Goal: Task Accomplishment & Management: Complete application form

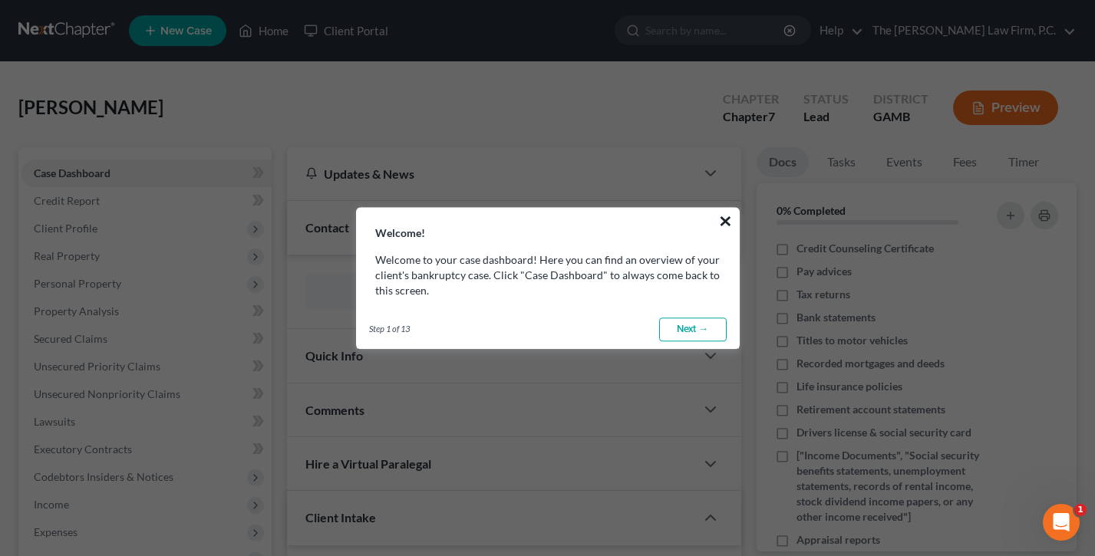
click at [721, 223] on button "×" at bounding box center [725, 221] width 15 height 25
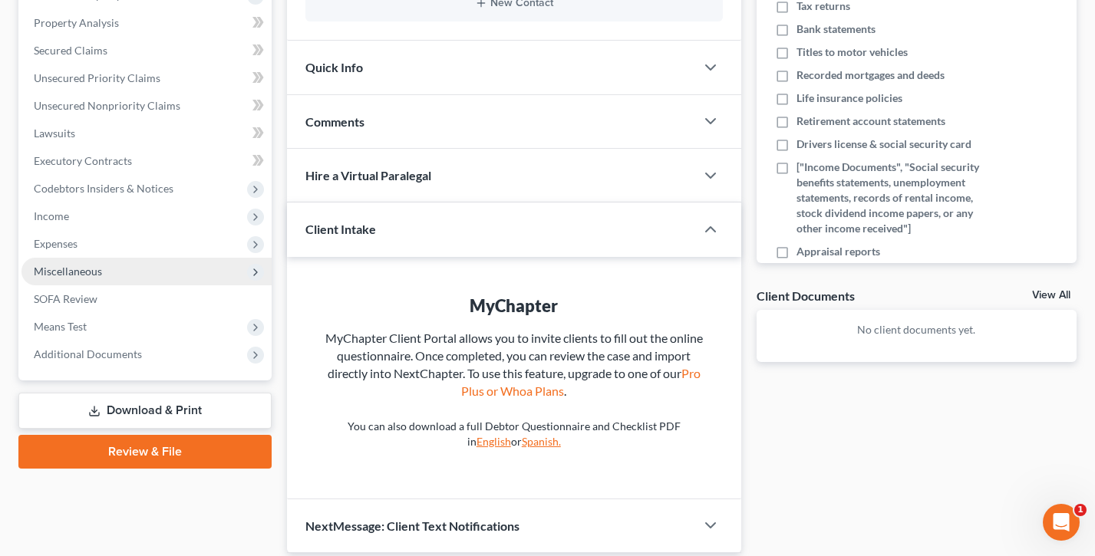
scroll to position [326, 0]
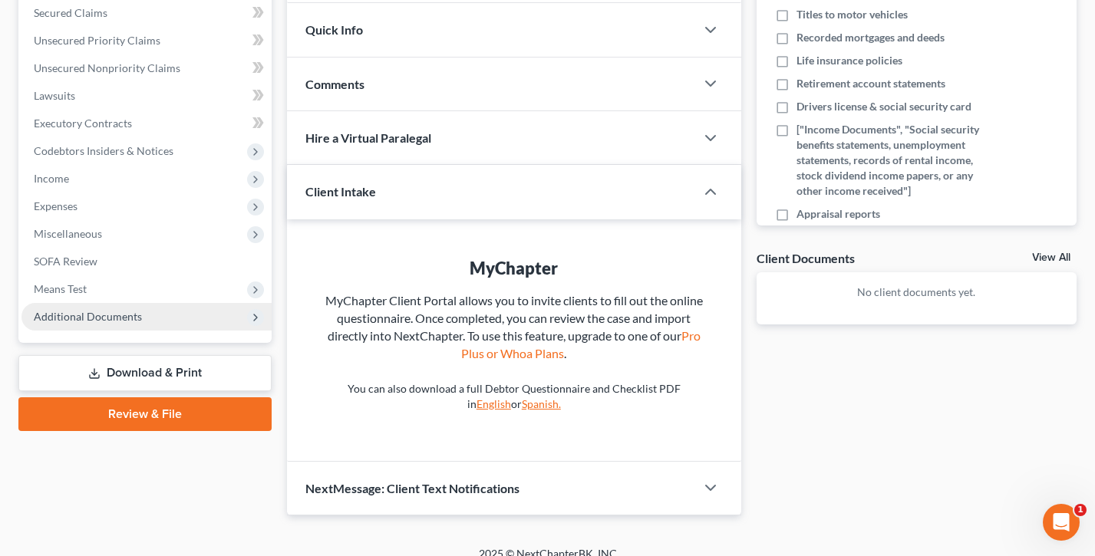
click at [88, 315] on span "Additional Documents" at bounding box center [88, 316] width 108 height 13
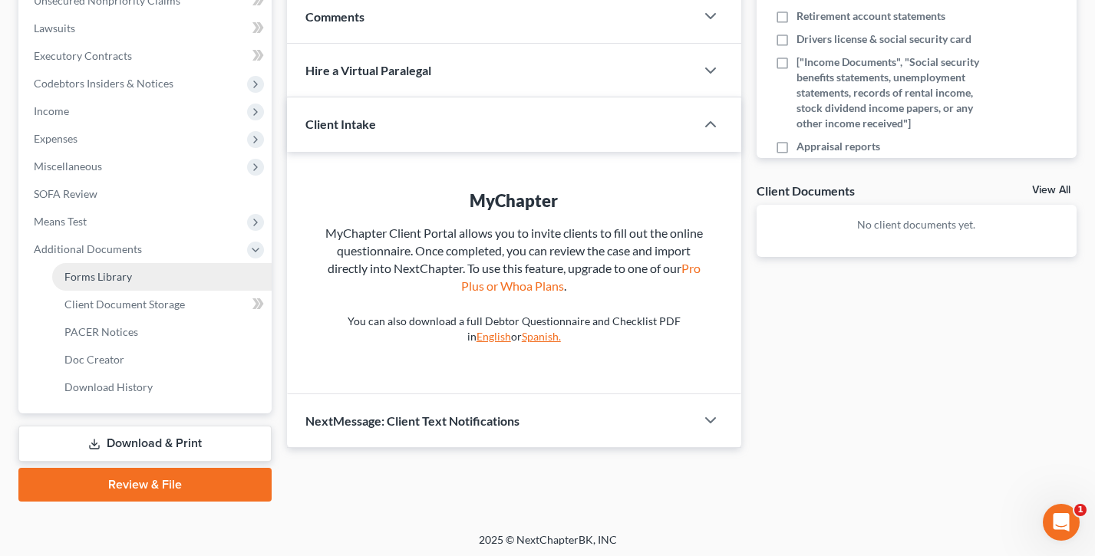
scroll to position [396, 0]
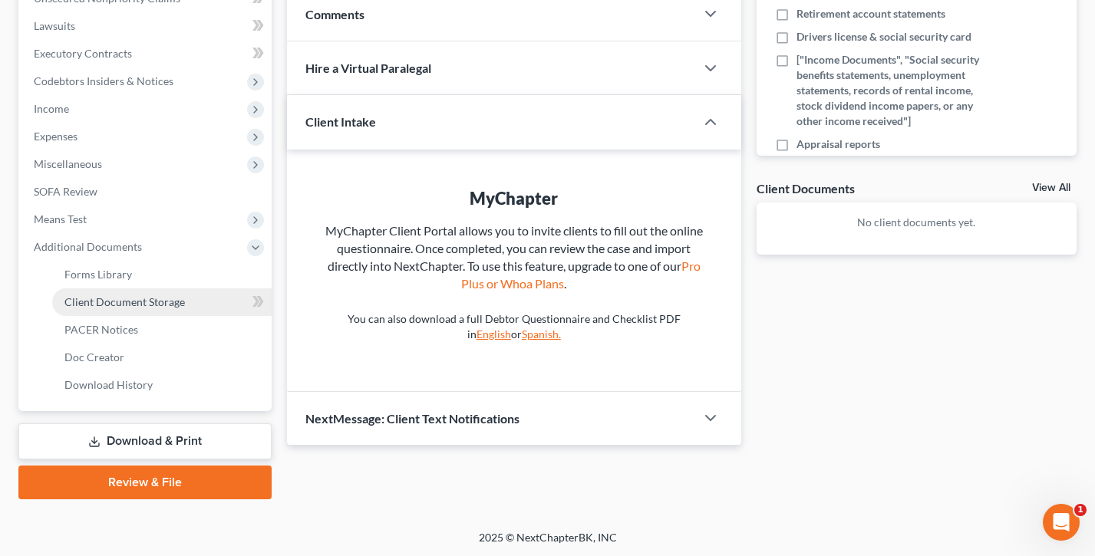
click at [91, 300] on span "Client Document Storage" at bounding box center [124, 301] width 120 height 13
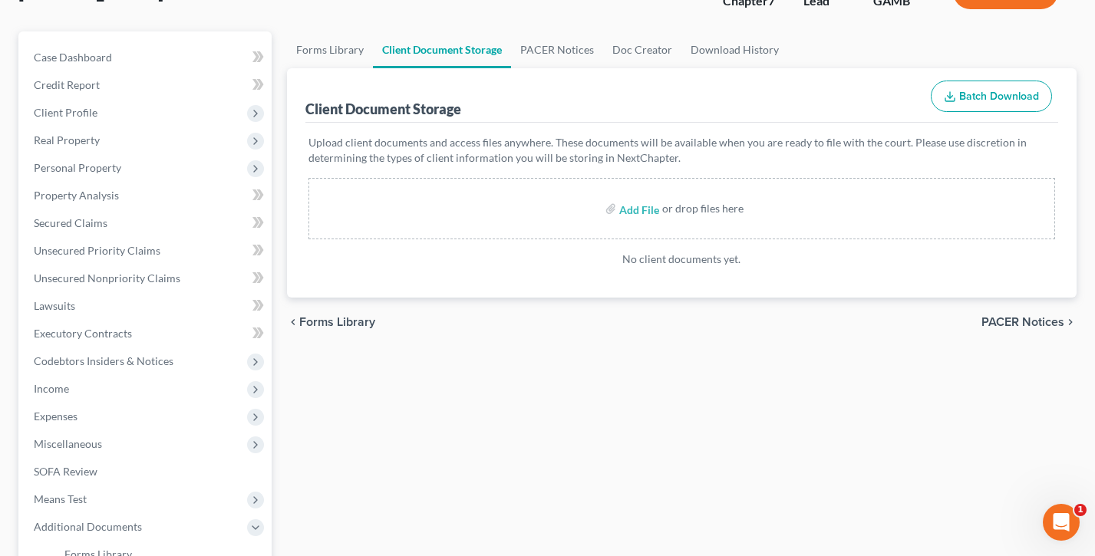
scroll to position [163, 0]
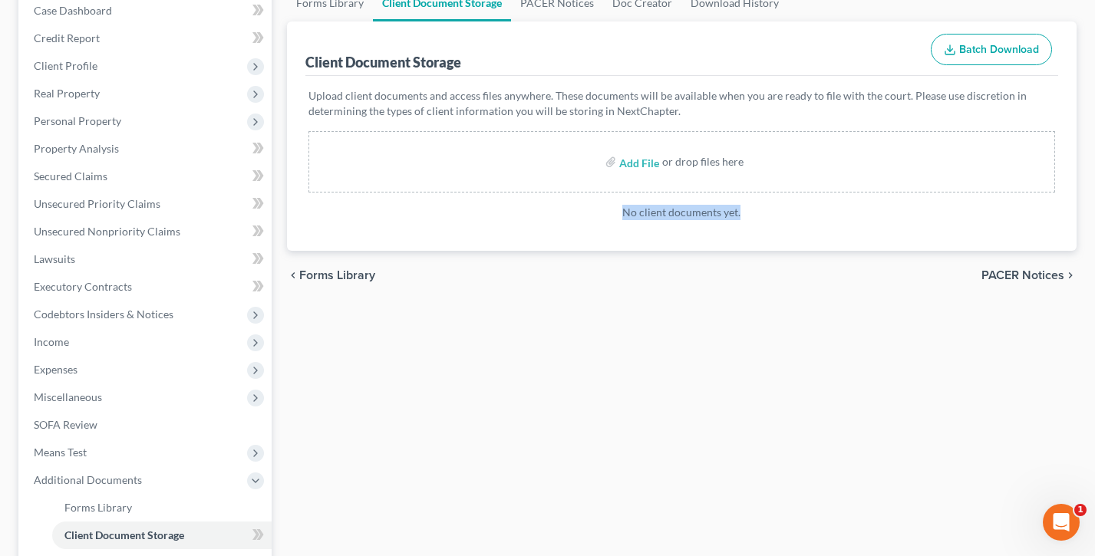
drag, startPoint x: 771, startPoint y: 219, endPoint x: 555, endPoint y: 213, distance: 216.5
click at [555, 213] on p "No client documents yet." at bounding box center [681, 212] width 747 height 15
click at [554, 212] on p "No client documents yet." at bounding box center [681, 212] width 747 height 15
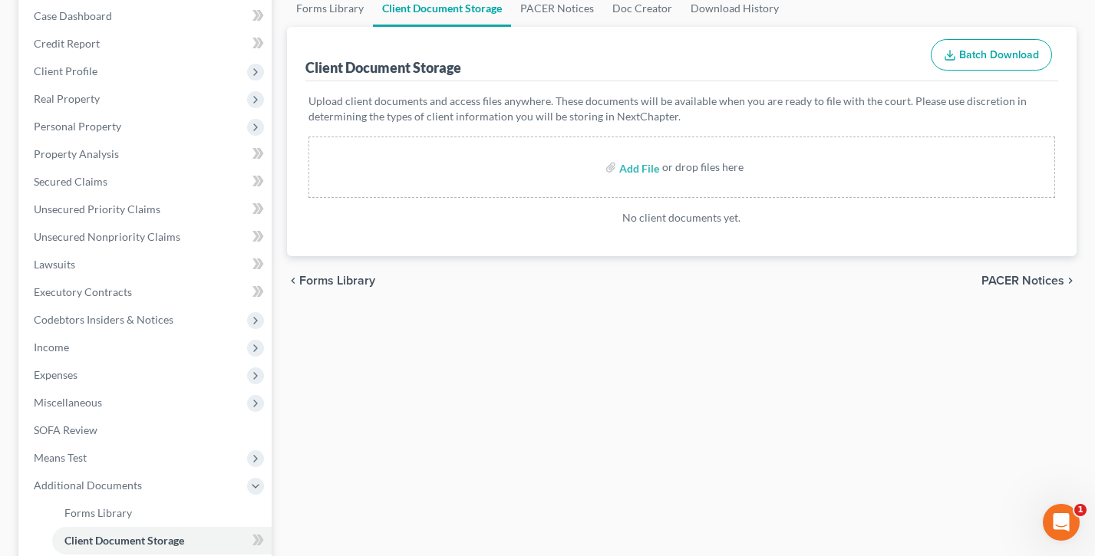
scroll to position [0, 0]
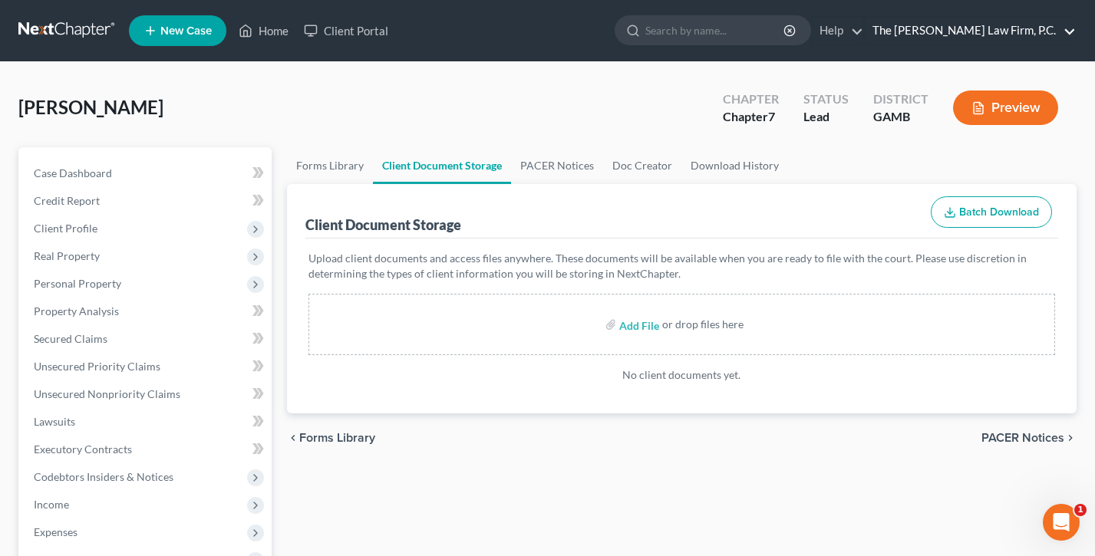
click at [982, 26] on link "The [PERSON_NAME] Law Firm, P.C." at bounding box center [970, 31] width 211 height 28
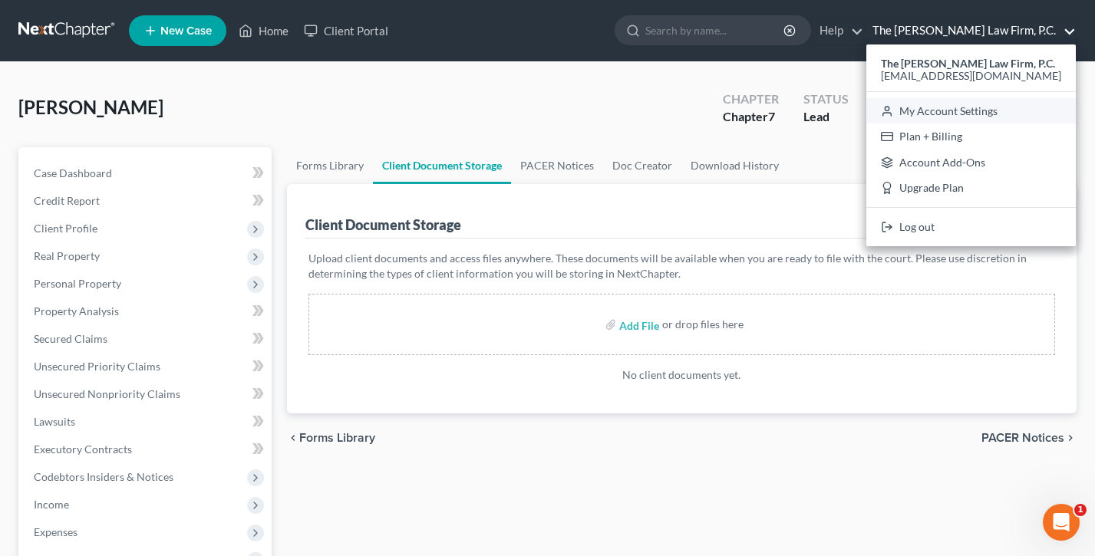
click at [976, 114] on link "My Account Settings" at bounding box center [970, 111] width 209 height 26
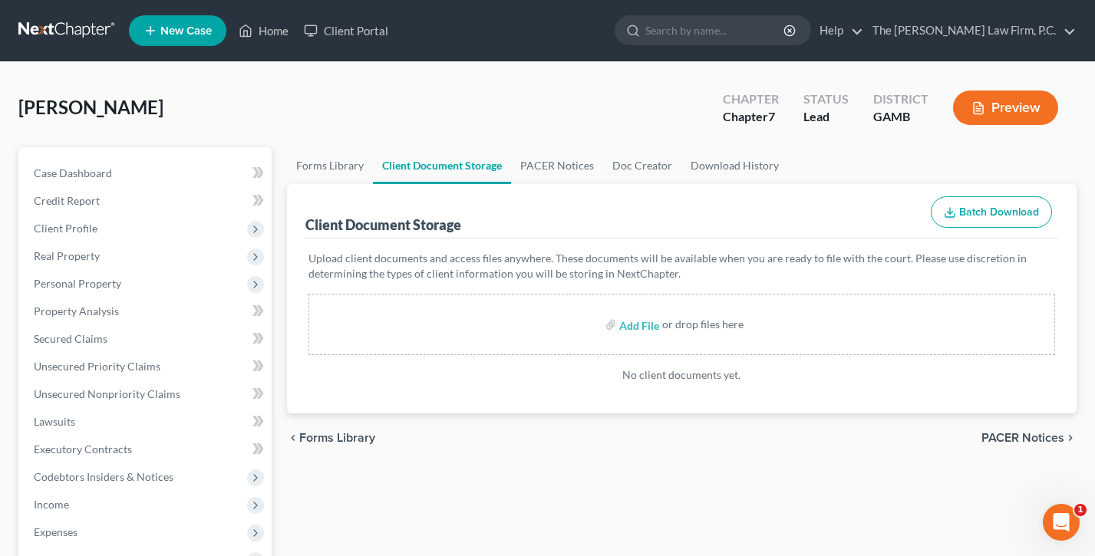
select select "24"
select select "10"
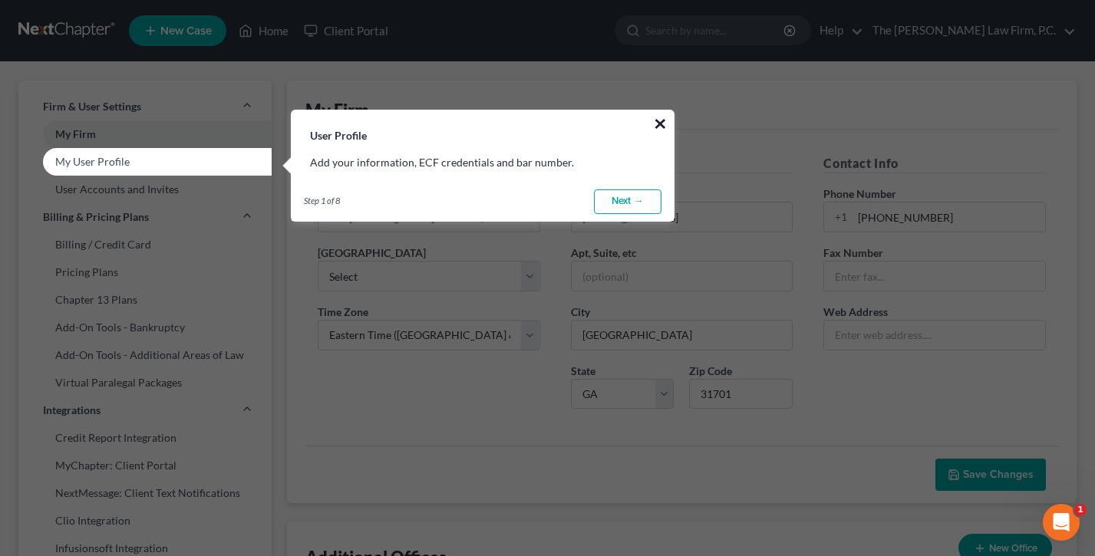
click at [661, 122] on button "×" at bounding box center [660, 123] width 15 height 25
click at [666, 117] on button "×" at bounding box center [660, 123] width 15 height 25
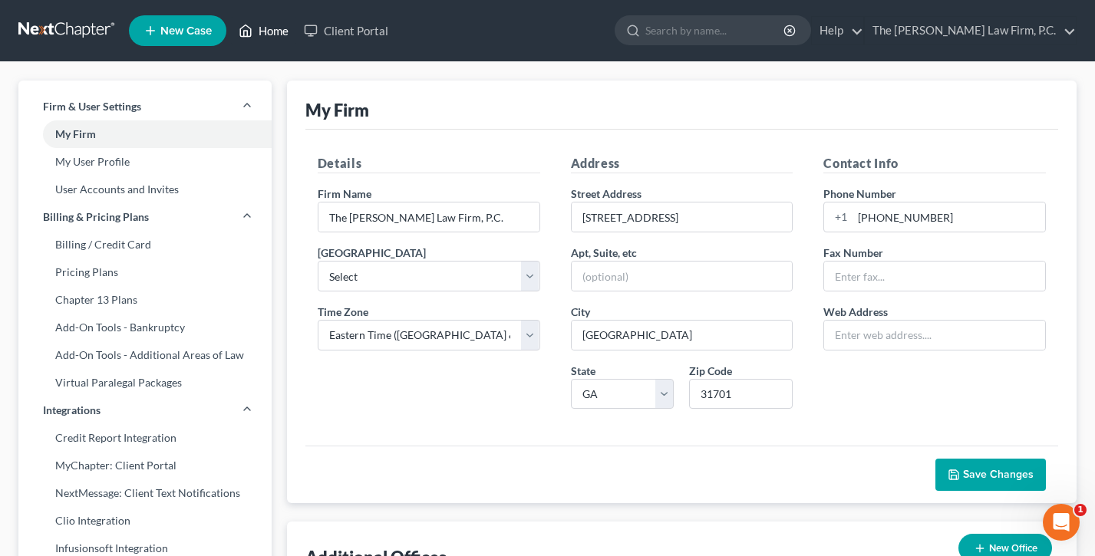
click at [256, 34] on link "Home" at bounding box center [263, 31] width 65 height 28
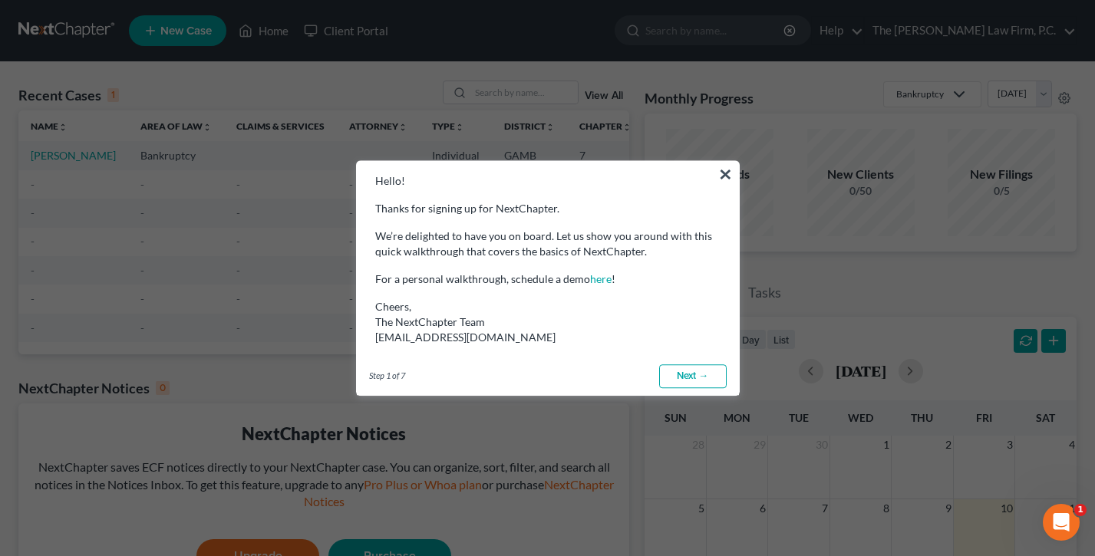
click at [729, 172] on button "×" at bounding box center [725, 174] width 15 height 25
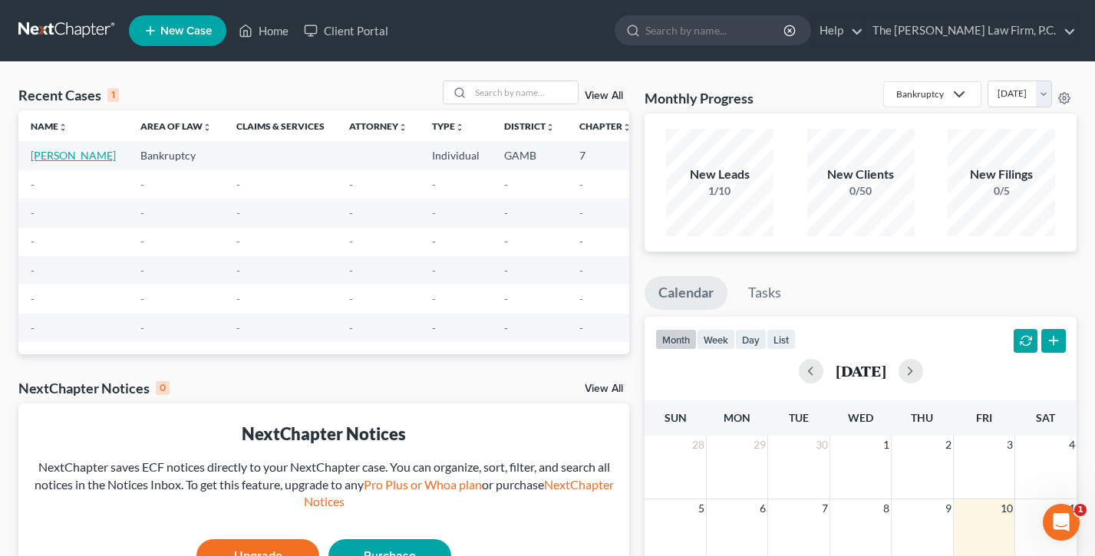
click at [47, 162] on link "[PERSON_NAME]" at bounding box center [73, 155] width 85 height 13
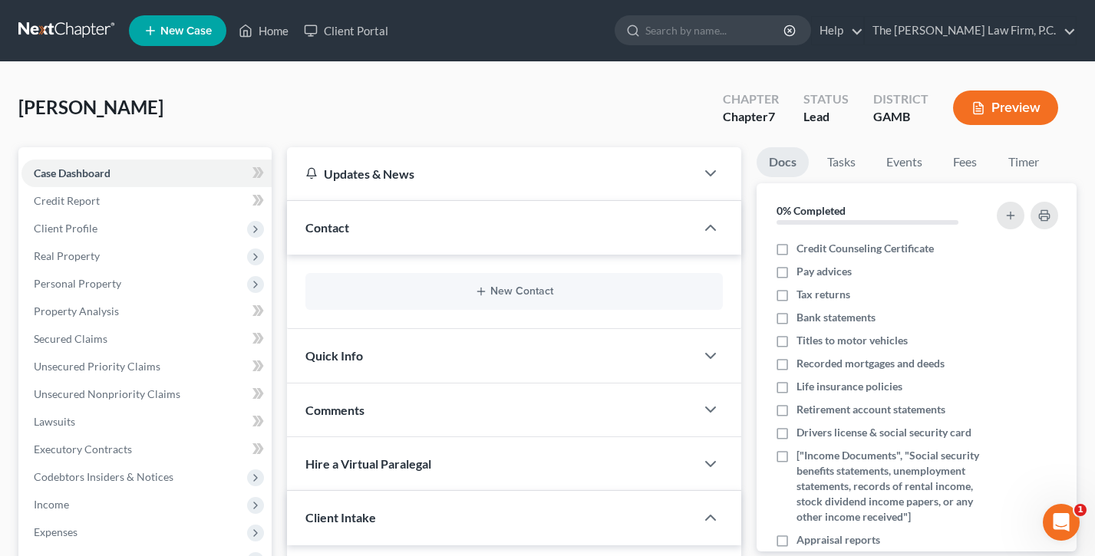
click at [998, 99] on button "Preview" at bounding box center [1005, 108] width 105 height 35
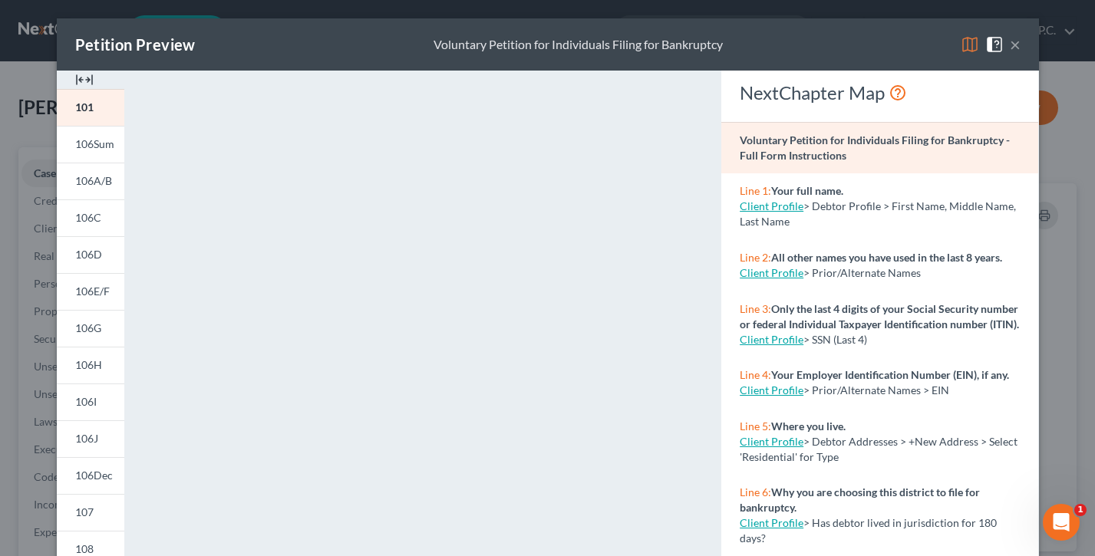
click at [1007, 48] on span at bounding box center [997, 43] width 25 height 13
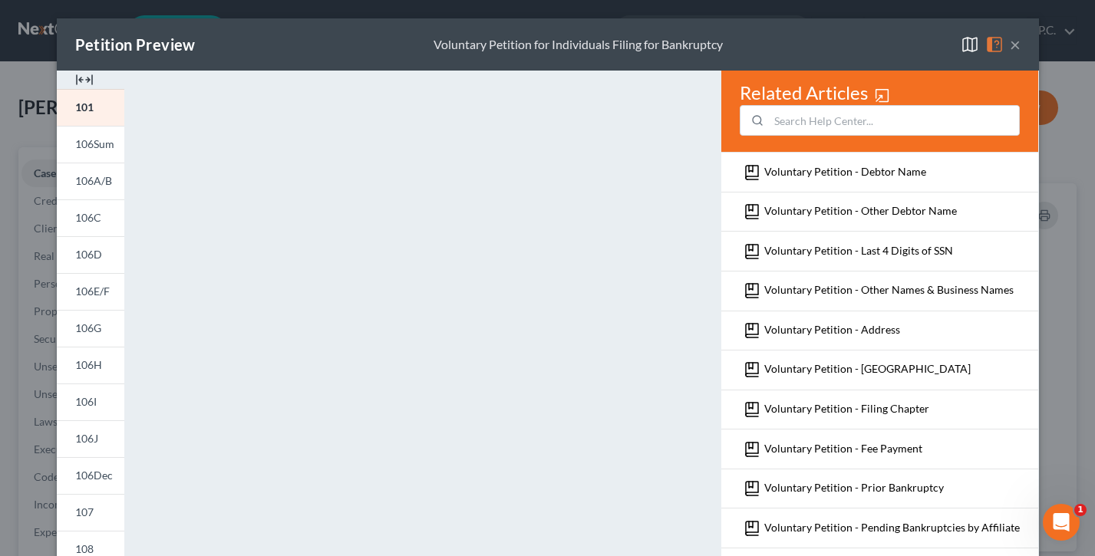
click at [1017, 46] on button "×" at bounding box center [1015, 44] width 11 height 18
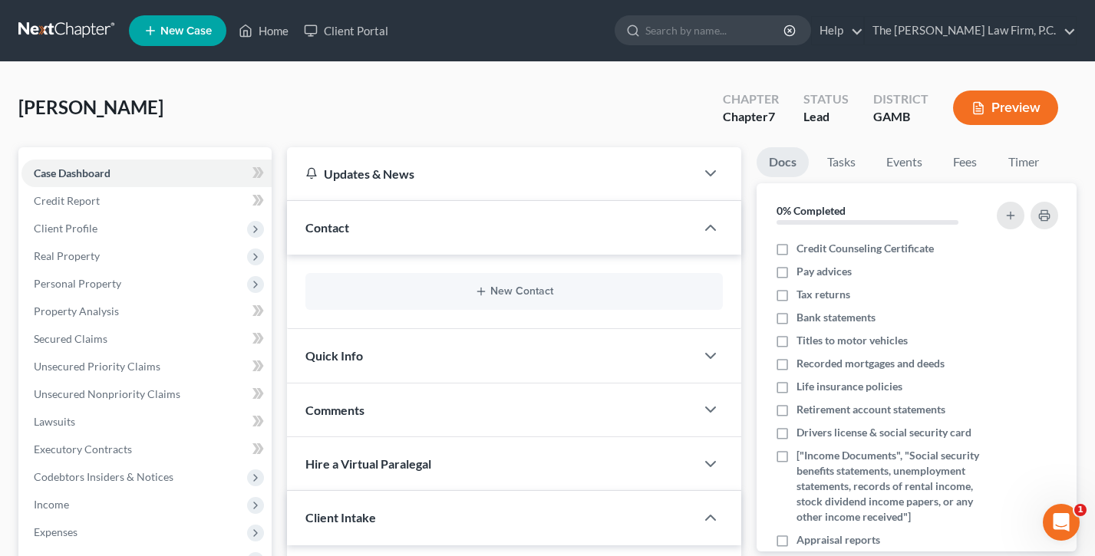
click at [1002, 102] on button "Preview" at bounding box center [1005, 108] width 105 height 35
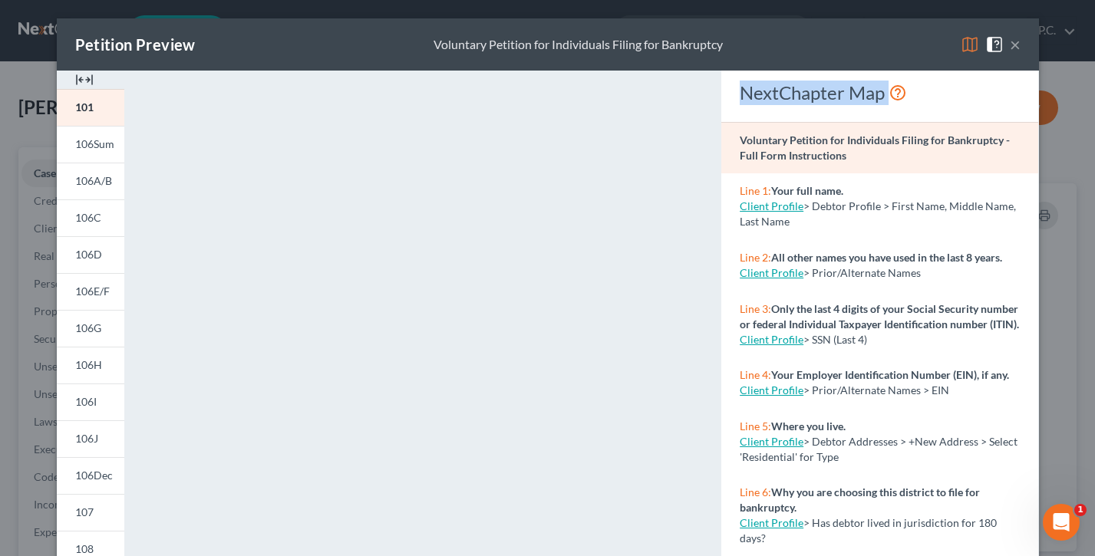
drag, startPoint x: 971, startPoint y: 97, endPoint x: 724, endPoint y: 94, distance: 246.3
click at [716, 93] on div "NextChapter Map Voluntary Petition for Individuals Filing for Bankruptcy - Full…" at bounding box center [880, 452] width 332 height 762
drag, startPoint x: 839, startPoint y: 190, endPoint x: 777, endPoint y: 189, distance: 62.2
click at [731, 188] on div "Line 1: Your full name. Client Profile > Debtor Profile > First Name, Middle Na…" at bounding box center [879, 206] width 317 height 67
click at [839, 187] on strong "Your full name." at bounding box center [807, 190] width 72 height 13
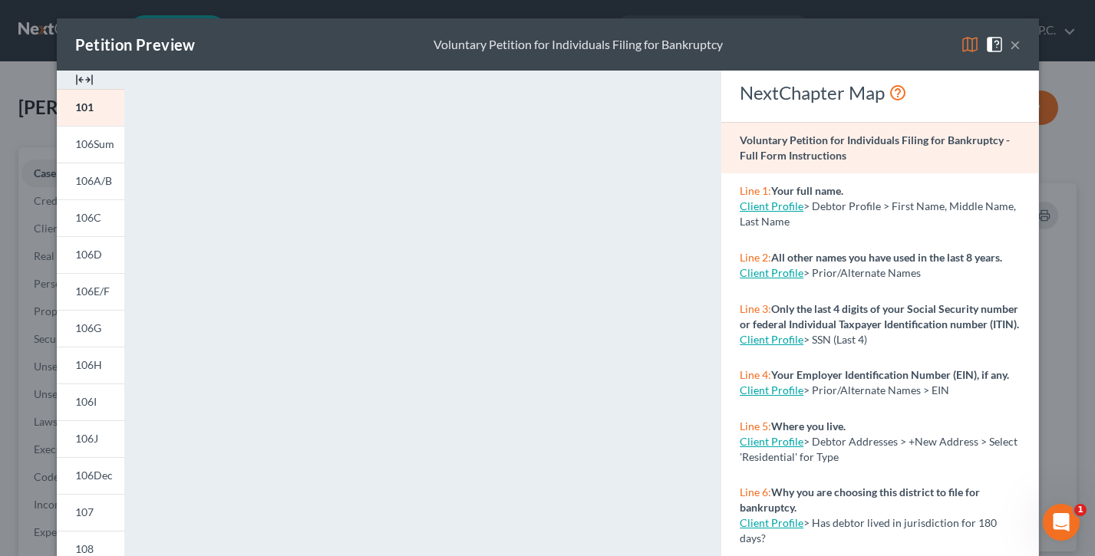
click at [1017, 44] on button "×" at bounding box center [1015, 44] width 11 height 18
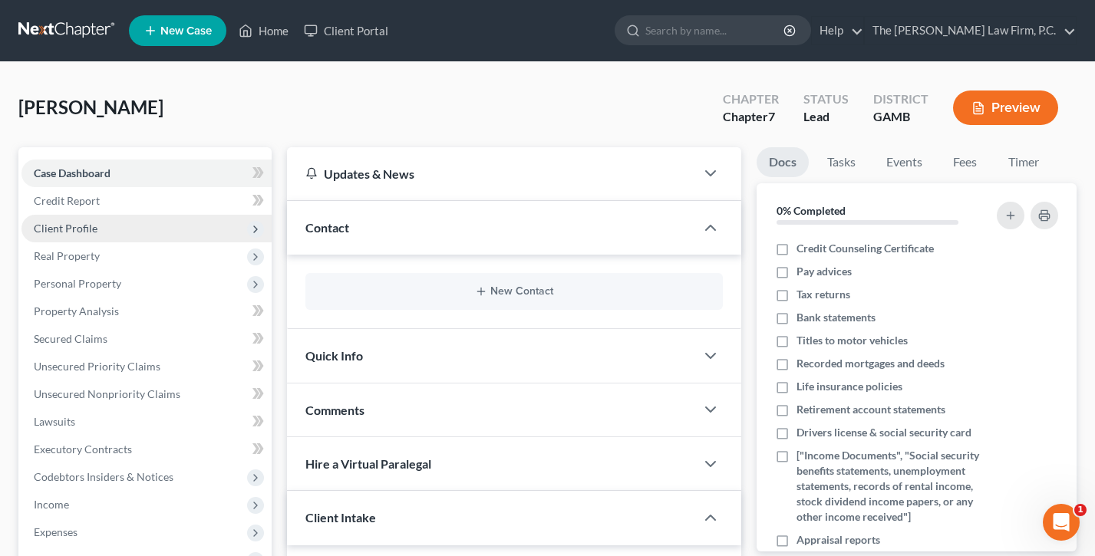
click at [132, 216] on span "Client Profile" at bounding box center [146, 229] width 250 height 28
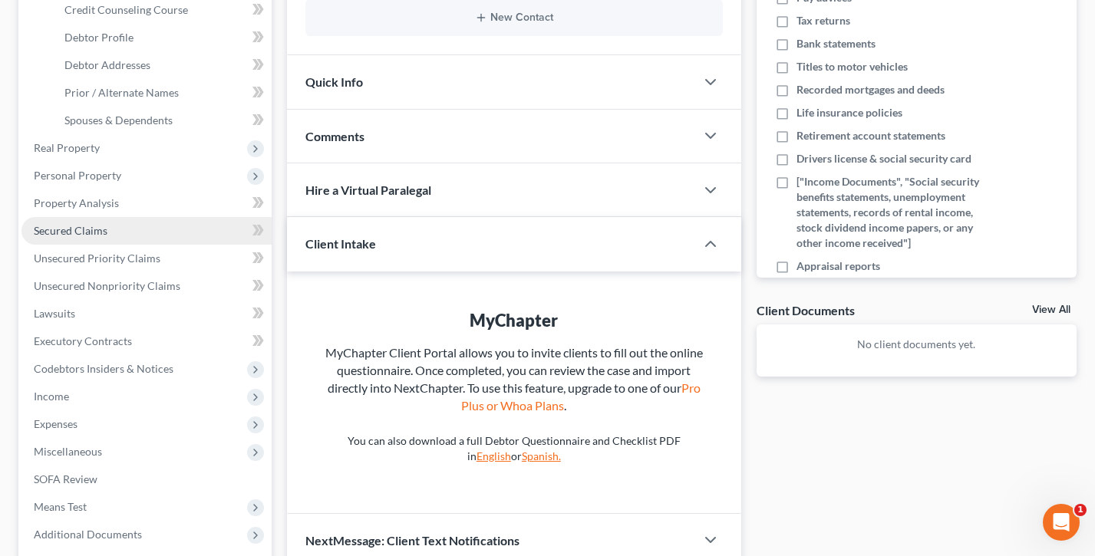
scroll to position [278, 0]
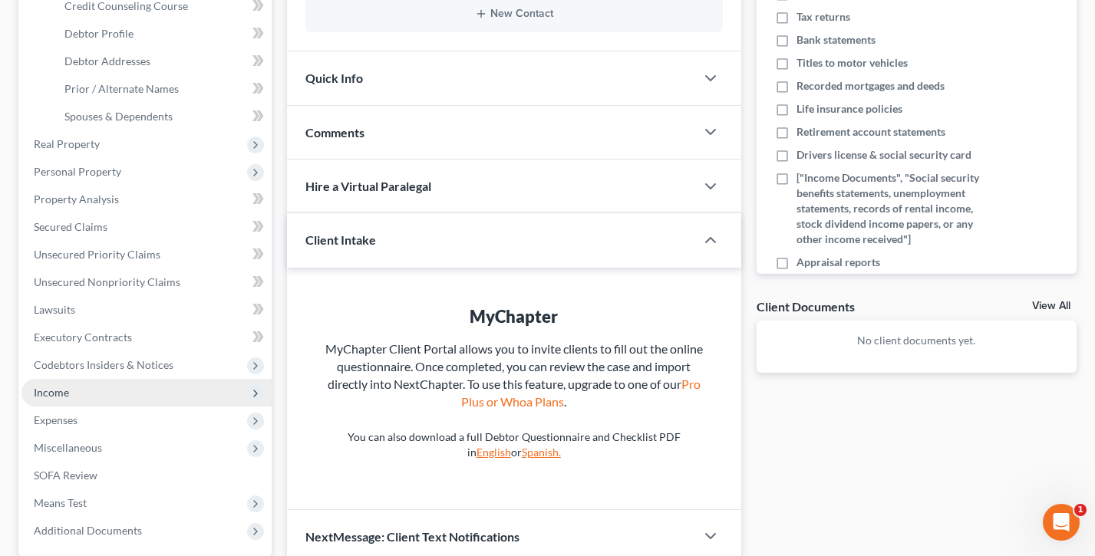
click at [85, 394] on span "Income" at bounding box center [146, 393] width 250 height 28
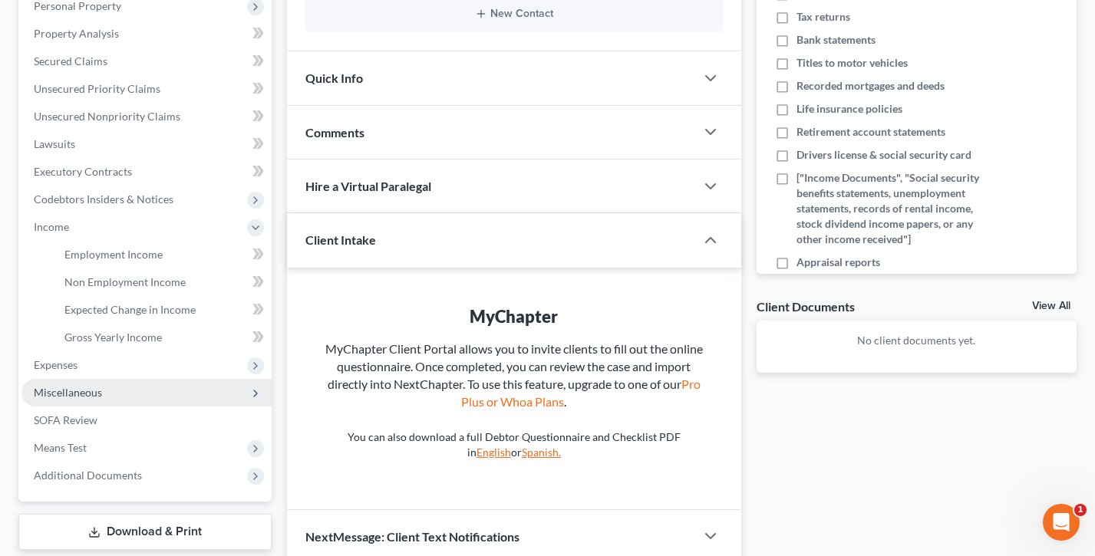
scroll to position [312, 0]
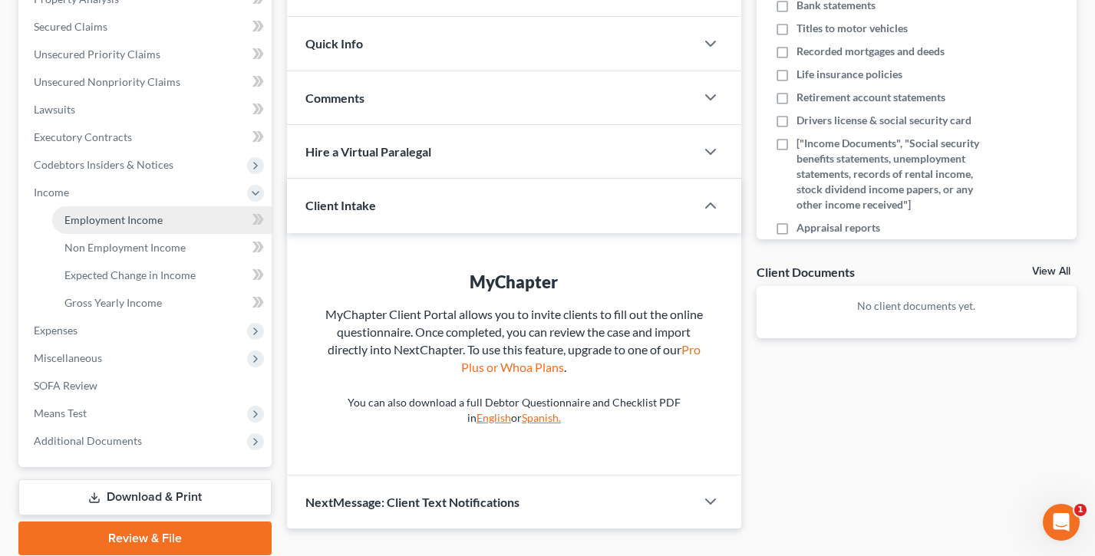
click at [146, 223] on span "Employment Income" at bounding box center [113, 219] width 98 height 13
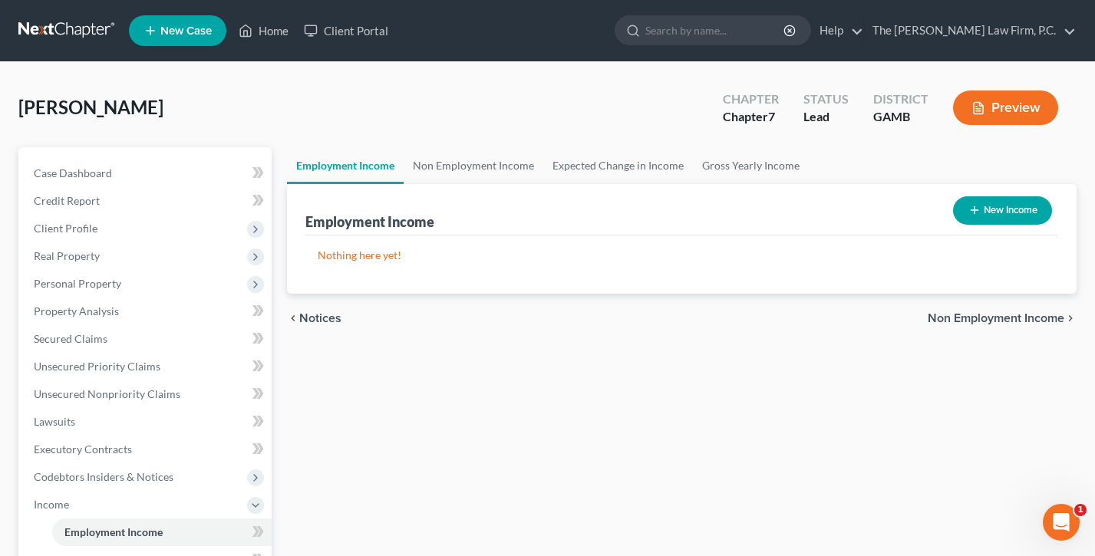
click at [978, 202] on button "New Income" at bounding box center [1002, 210] width 99 height 28
select select "0"
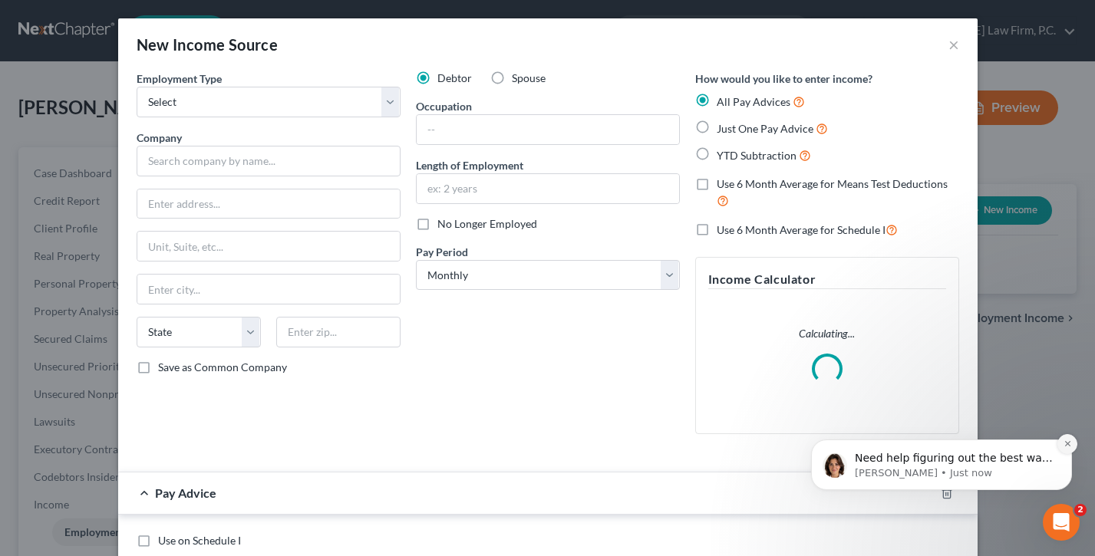
click at [1065, 441] on icon "Dismiss notification" at bounding box center [1068, 444] width 8 height 8
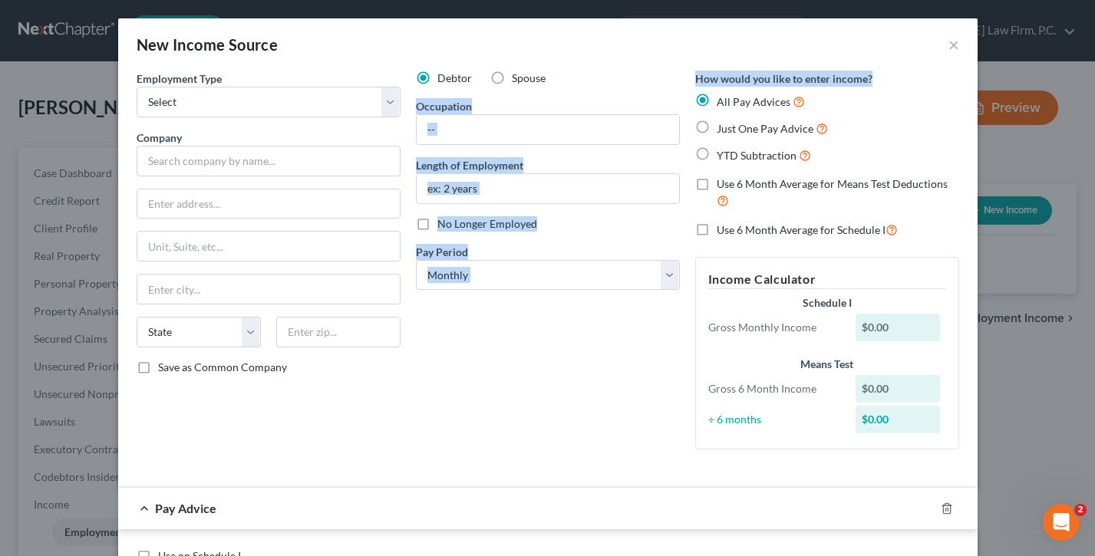
drag, startPoint x: 884, startPoint y: 80, endPoint x: 681, endPoint y: 74, distance: 203.4
click at [680, 74] on div "Employment Type * Select Full or [DEMOGRAPHIC_DATA] Employment Self Employment …" at bounding box center [548, 273] width 838 height 404
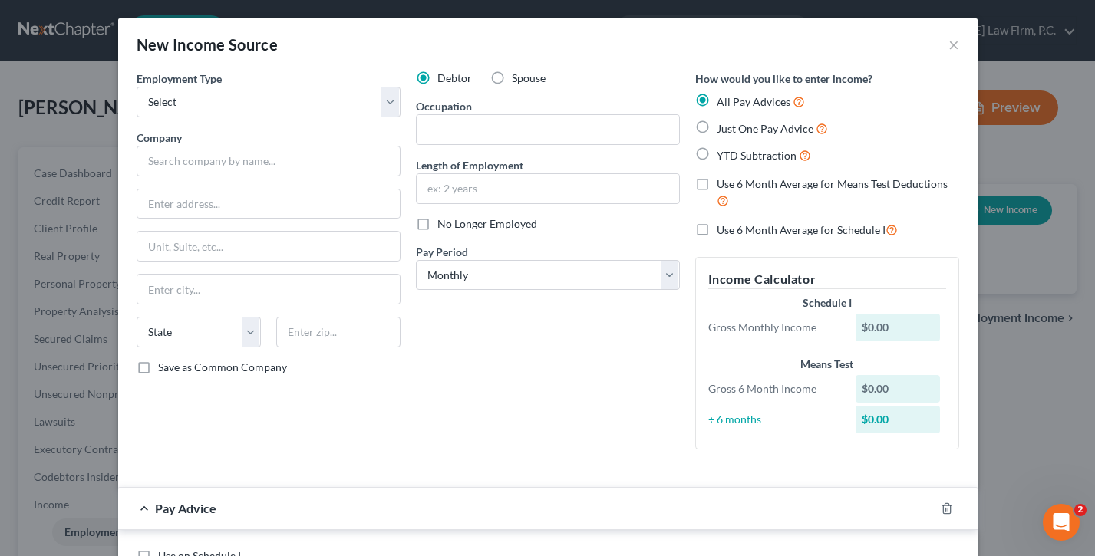
click at [717, 125] on label "Just One Pay Advice" at bounding box center [772, 129] width 111 height 18
click at [723, 125] on input "Just One Pay Advice" at bounding box center [728, 125] width 10 height 10
radio input "true"
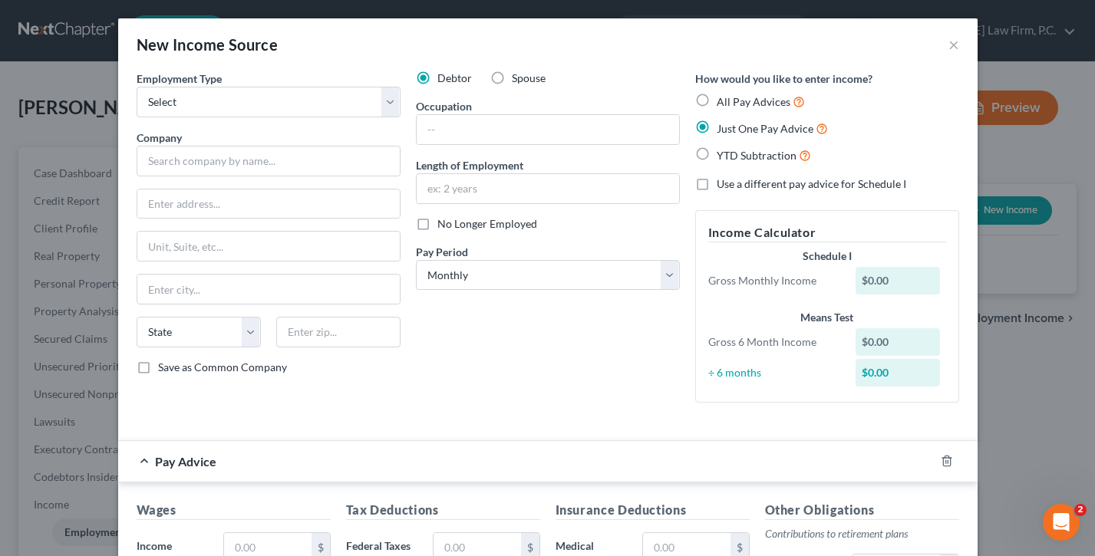
click at [717, 151] on label "YTD Subtraction" at bounding box center [764, 156] width 94 height 18
click at [723, 151] on input "YTD Subtraction" at bounding box center [728, 152] width 10 height 10
radio input "true"
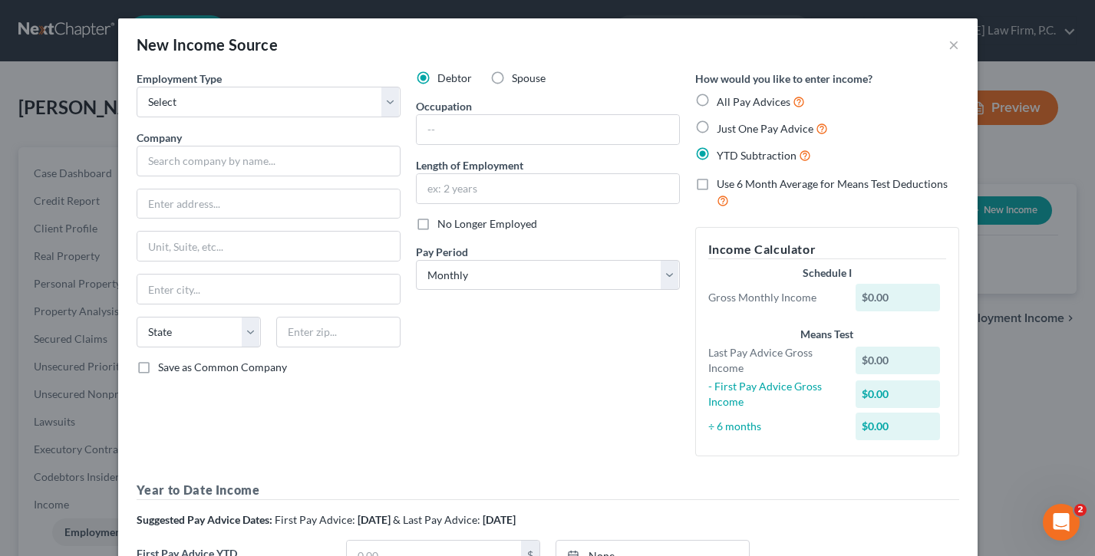
click at [717, 123] on label "Just One Pay Advice" at bounding box center [772, 129] width 111 height 18
click at [723, 123] on input "Just One Pay Advice" at bounding box center [728, 125] width 10 height 10
radio input "true"
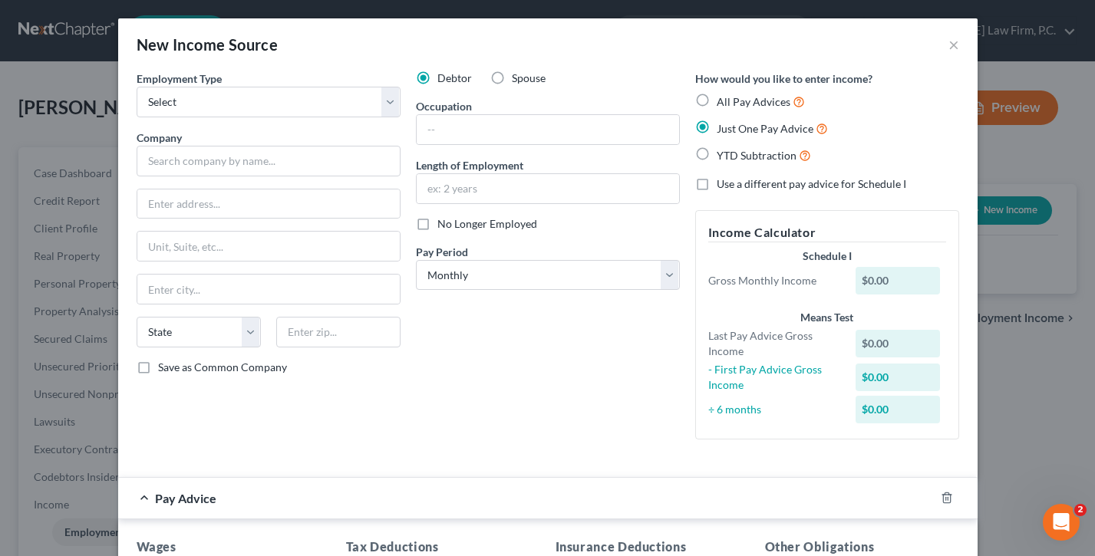
click at [717, 93] on label "All Pay Advices" at bounding box center [761, 102] width 88 height 18
click at [723, 93] on input "All Pay Advices" at bounding box center [728, 98] width 10 height 10
radio input "true"
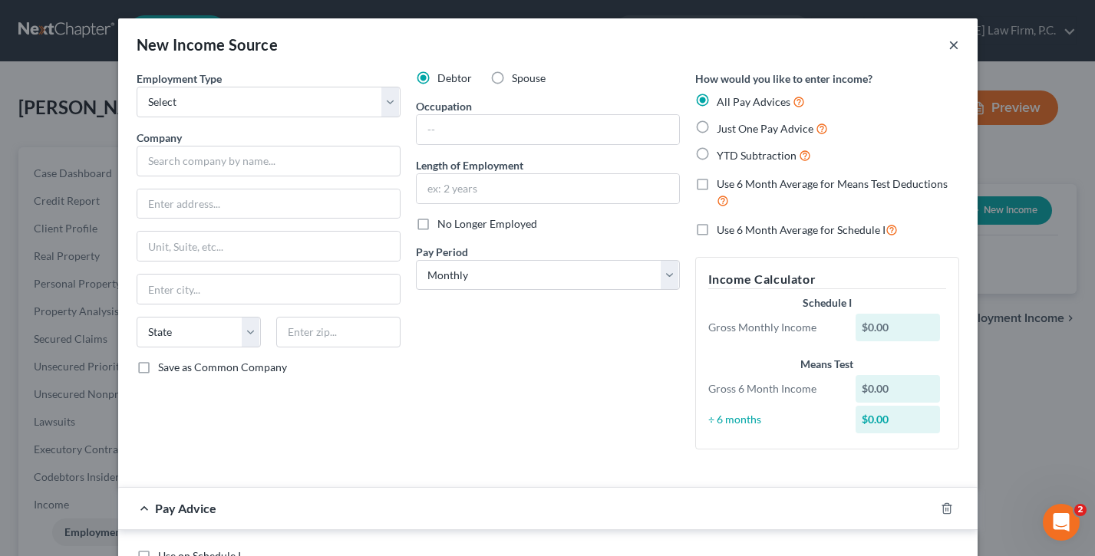
click at [953, 41] on button "×" at bounding box center [953, 44] width 11 height 18
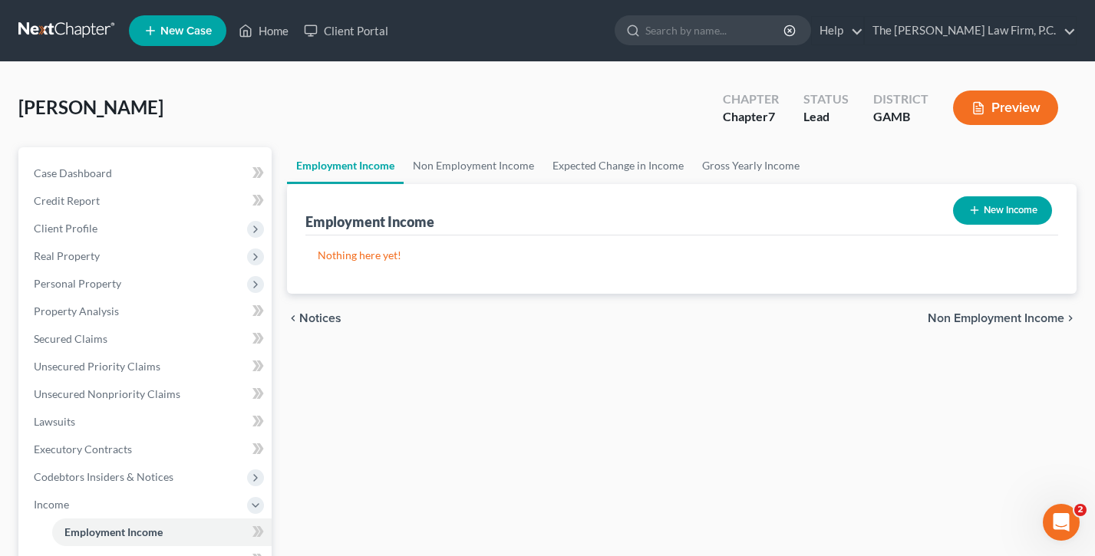
click at [981, 213] on button "New Income" at bounding box center [1002, 210] width 99 height 28
select select "0"
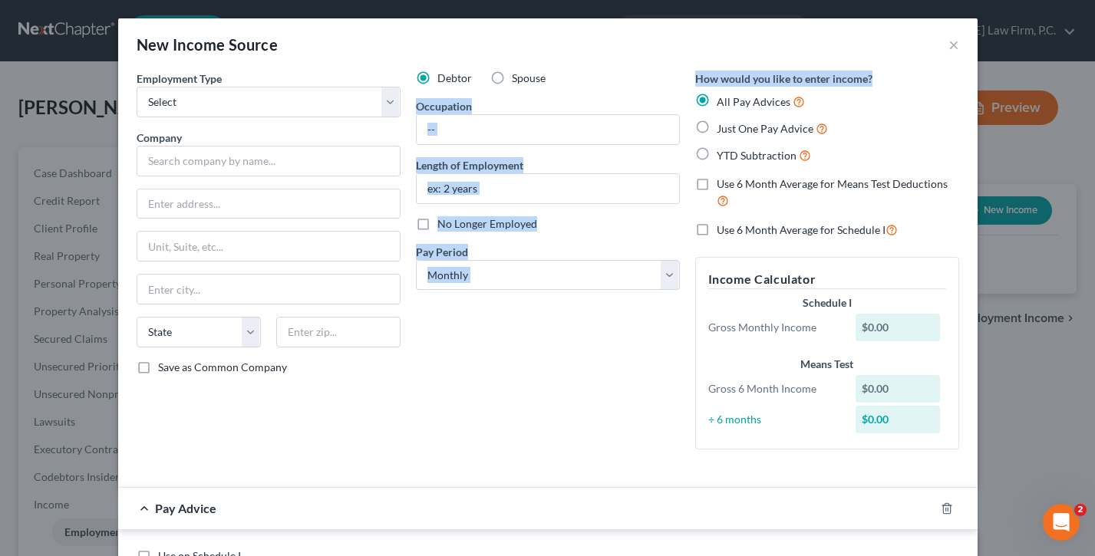
drag, startPoint x: 864, startPoint y: 78, endPoint x: 685, endPoint y: 78, distance: 178.8
click at [685, 78] on div "Employment Type * Select Full or [DEMOGRAPHIC_DATA] Employment Self Employment …" at bounding box center [548, 273] width 838 height 404
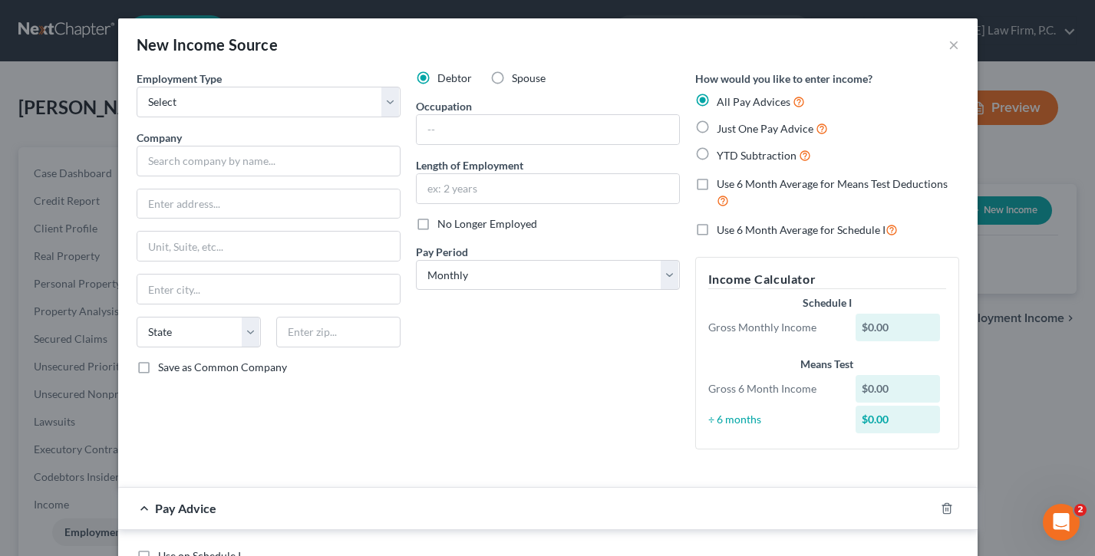
click at [724, 98] on span "All Pay Advices" at bounding box center [754, 101] width 74 height 13
drag, startPoint x: 801, startPoint y: 103, endPoint x: 699, endPoint y: 102, distance: 102.1
click at [699, 102] on div "All Pay Advices" at bounding box center [827, 102] width 264 height 18
drag, startPoint x: 717, startPoint y: 184, endPoint x: 952, endPoint y: 185, distance: 234.8
click at [952, 185] on label "Use 6 Month Average for Means Test Deductions" at bounding box center [838, 192] width 242 height 33
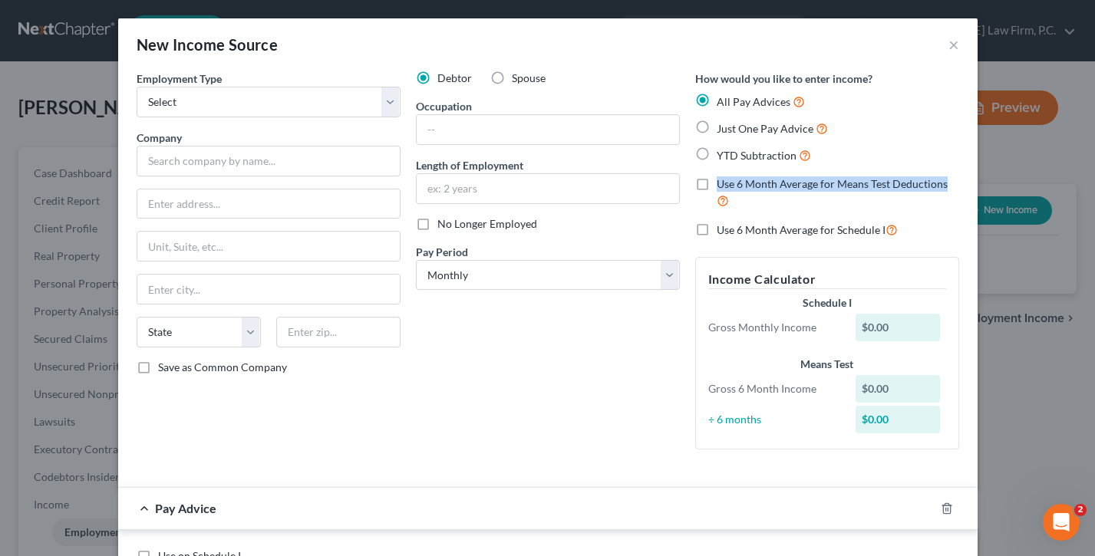
click at [952, 185] on label "Use 6 Month Average for Means Test Deductions" at bounding box center [838, 192] width 242 height 33
click at [733, 185] on input "Use 6 Month Average for Means Test Deductions" at bounding box center [728, 181] width 10 height 10
click at [717, 185] on label "Use 6 Month Average for Means Test Deductions" at bounding box center [838, 192] width 242 height 33
click at [723, 185] on input "Use 6 Month Average for Means Test Deductions" at bounding box center [728, 181] width 10 height 10
checkbox input "false"
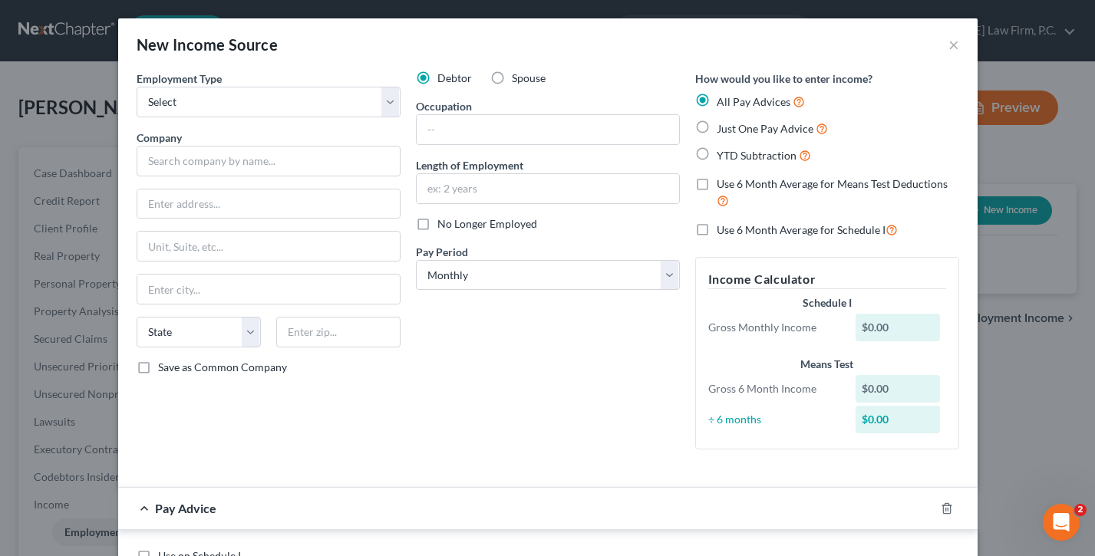
click at [717, 150] on label "YTD Subtraction" at bounding box center [764, 156] width 94 height 18
click at [723, 150] on input "YTD Subtraction" at bounding box center [728, 152] width 10 height 10
radio input "true"
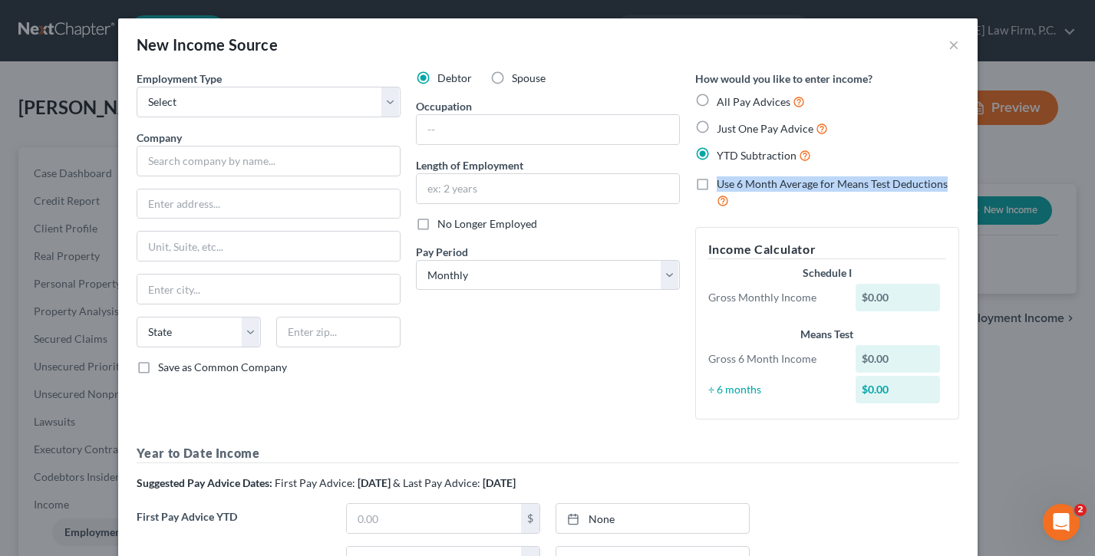
drag, startPoint x: 957, startPoint y: 187, endPoint x: 714, endPoint y: 186, distance: 242.5
click at [717, 186] on label "Use 6 Month Average for Means Test Deductions" at bounding box center [838, 192] width 242 height 33
click at [717, 185] on label "Use 6 Month Average for Means Test Deductions" at bounding box center [838, 192] width 242 height 33
click at [723, 185] on input "Use 6 Month Average for Means Test Deductions" at bounding box center [728, 181] width 10 height 10
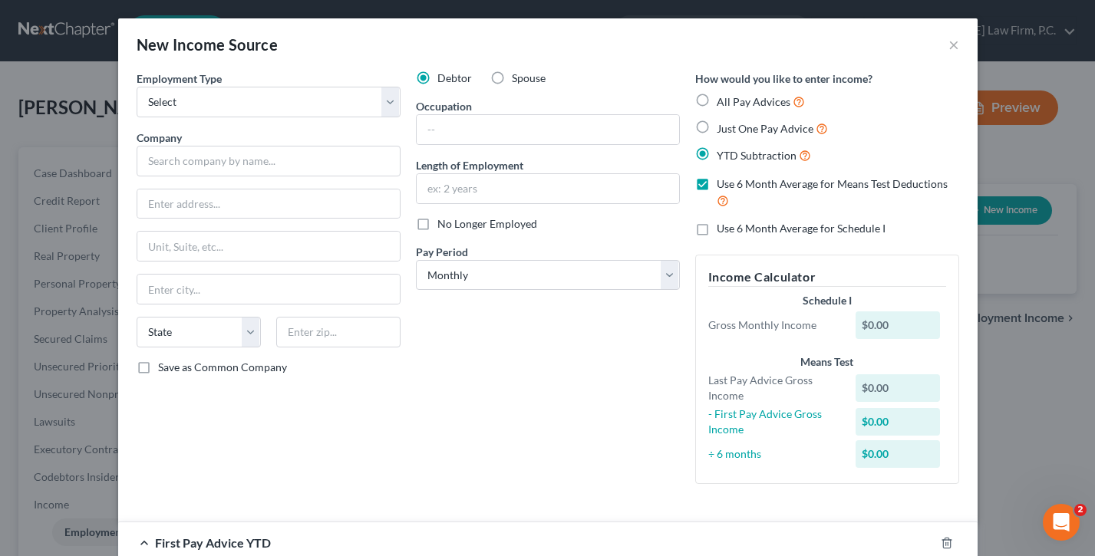
click at [717, 185] on label "Use 6 Month Average for Means Test Deductions" at bounding box center [838, 192] width 242 height 33
click at [723, 185] on input "Use 6 Month Average for Means Test Deductions" at bounding box center [728, 181] width 10 height 10
checkbox input "false"
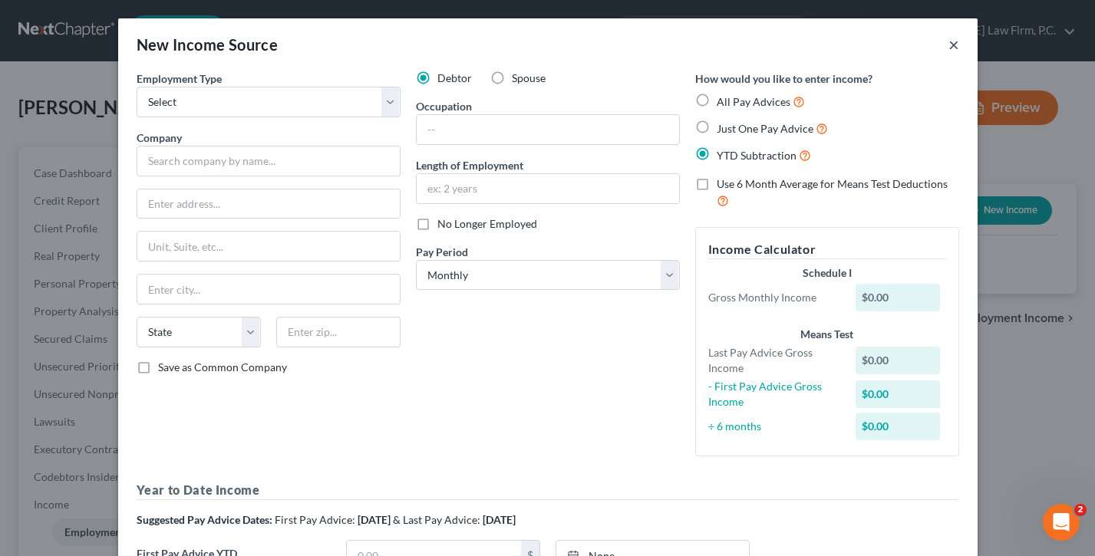
click at [955, 44] on button "×" at bounding box center [953, 44] width 11 height 18
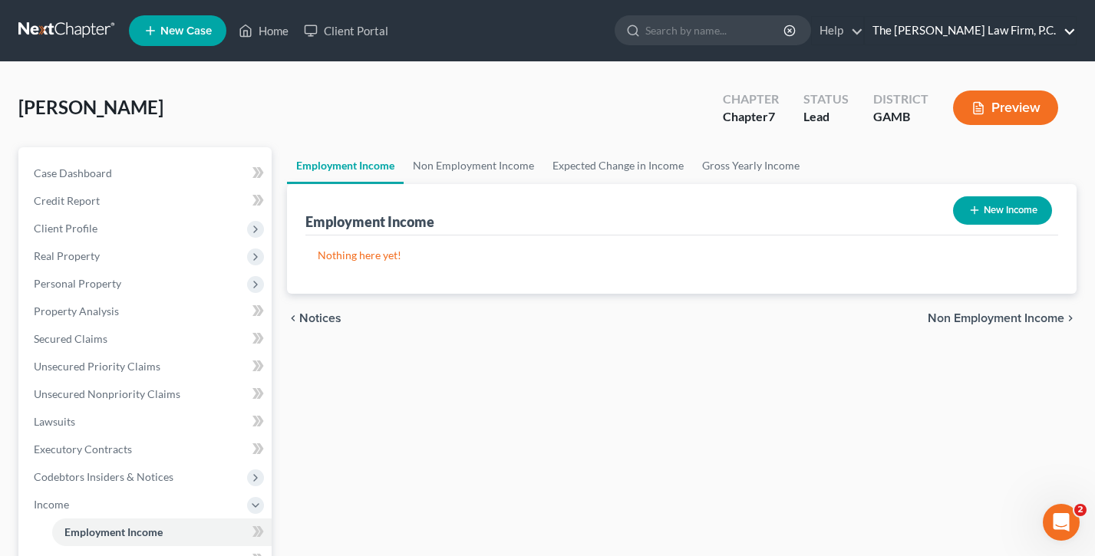
click at [989, 26] on link "The [PERSON_NAME] Law Firm, P.C." at bounding box center [970, 31] width 211 height 28
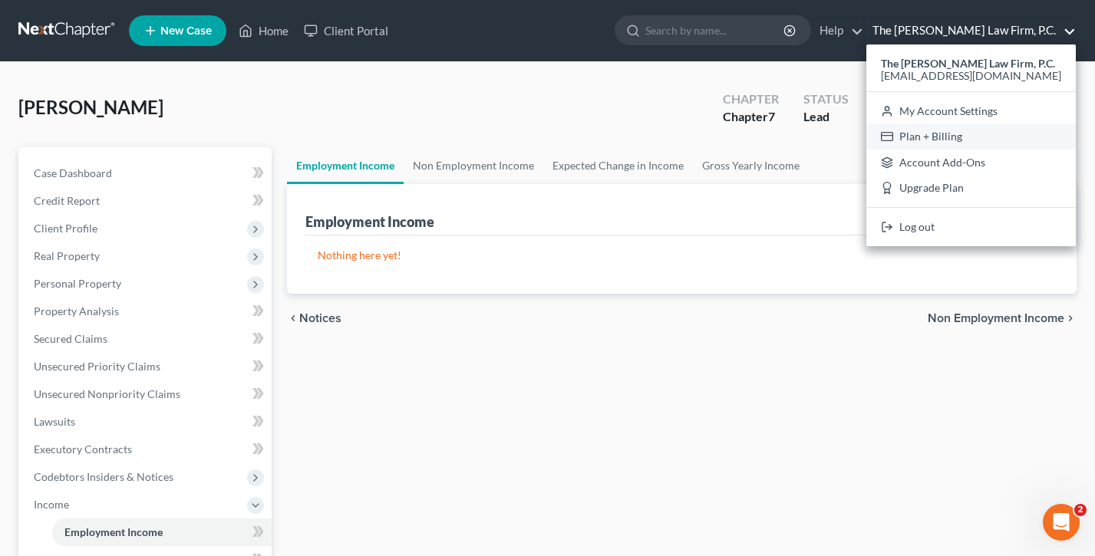
click at [985, 131] on link "Plan + Billing" at bounding box center [970, 137] width 209 height 26
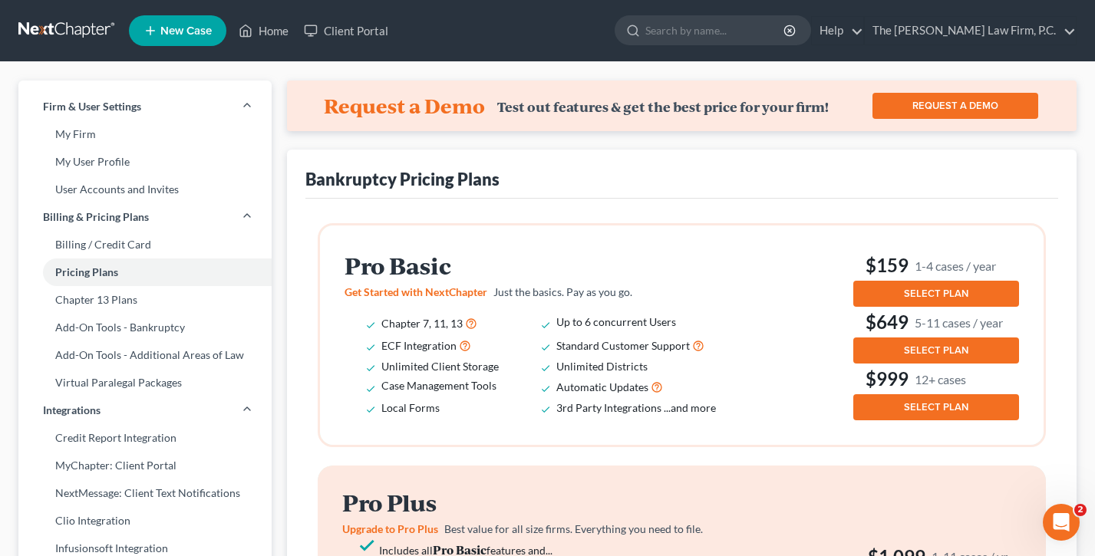
scroll to position [44, 0]
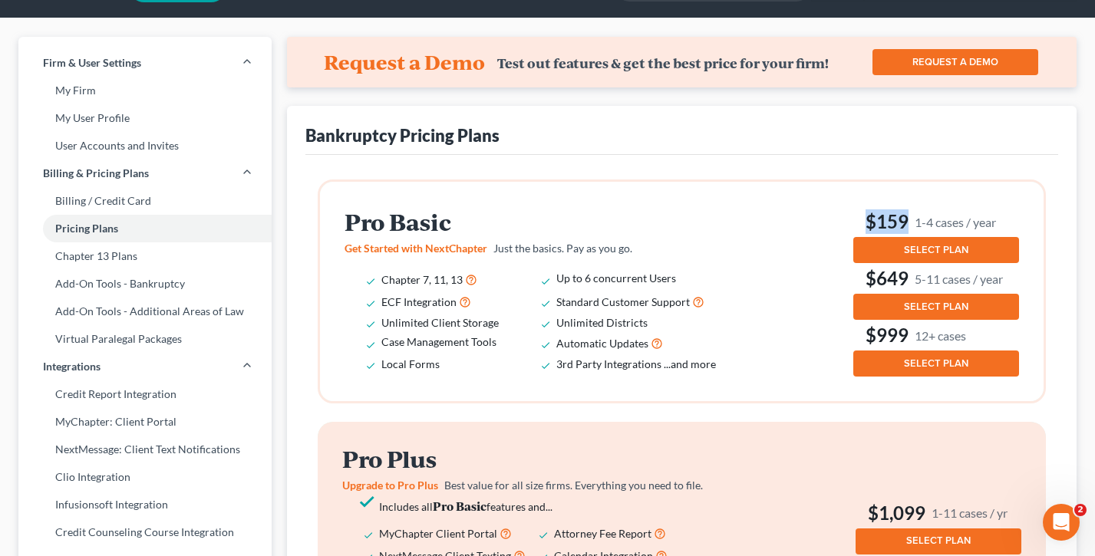
drag, startPoint x: 978, startPoint y: 219, endPoint x: 826, endPoint y: 216, distance: 152.0
click at [826, 216] on div "Pro Basic Get Started with NextChapter Just the basics. Pay as you go. Chapter …" at bounding box center [682, 291] width 724 height 219
click at [826, 216] on div "Pro Basic Get Started with NextChapter Just the basics. Pay as you go. Chapter …" at bounding box center [682, 291] width 674 height 170
drag, startPoint x: 898, startPoint y: 221, endPoint x: 853, endPoint y: 219, distance: 45.3
click at [853, 219] on h3 "$159 1-4 cases / year" at bounding box center [936, 221] width 166 height 25
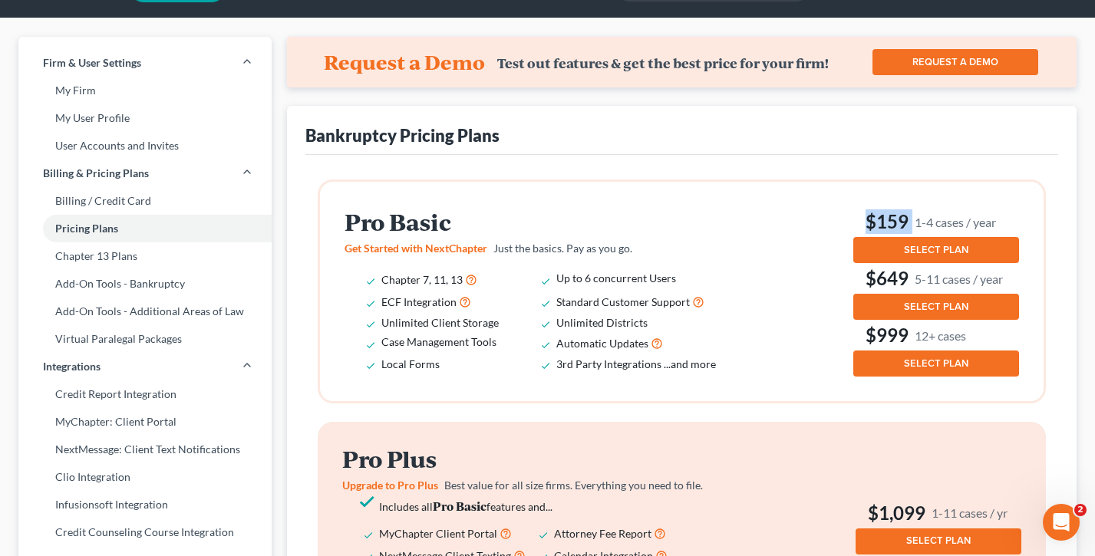
click at [853, 219] on div "Pro Basic Get Started with NextChapter Just the basics. Pay as you go. Chapter …" at bounding box center [682, 291] width 674 height 170
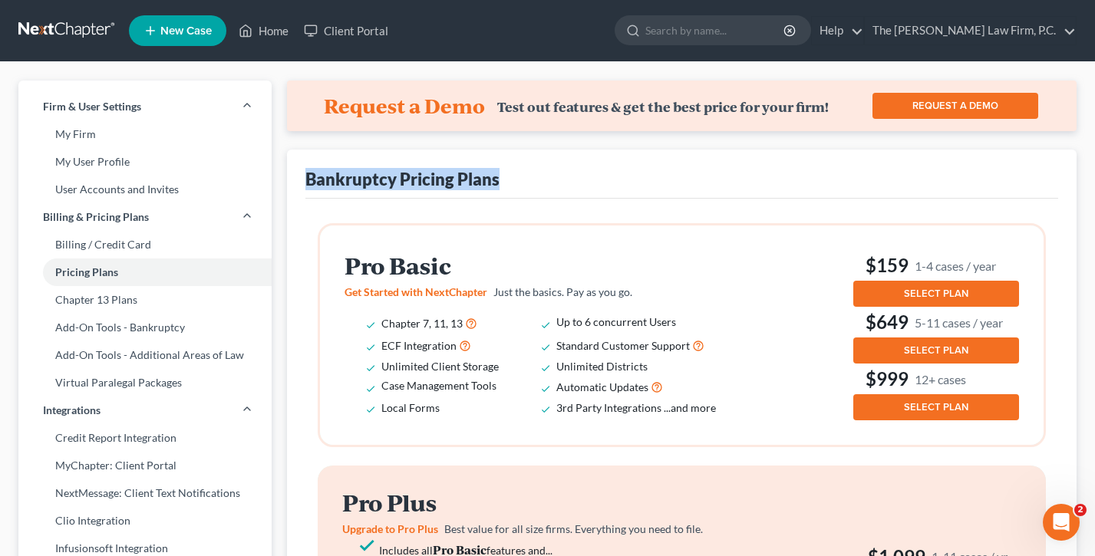
drag, startPoint x: 518, startPoint y: 180, endPoint x: 306, endPoint y: 181, distance: 211.8
click at [306, 181] on div "Bankruptcy Pricing Plans" at bounding box center [681, 174] width 753 height 49
click at [306, 181] on div "Bankruptcy Pricing Plans" at bounding box center [402, 179] width 194 height 22
click at [265, 21] on link "Home" at bounding box center [263, 31] width 65 height 28
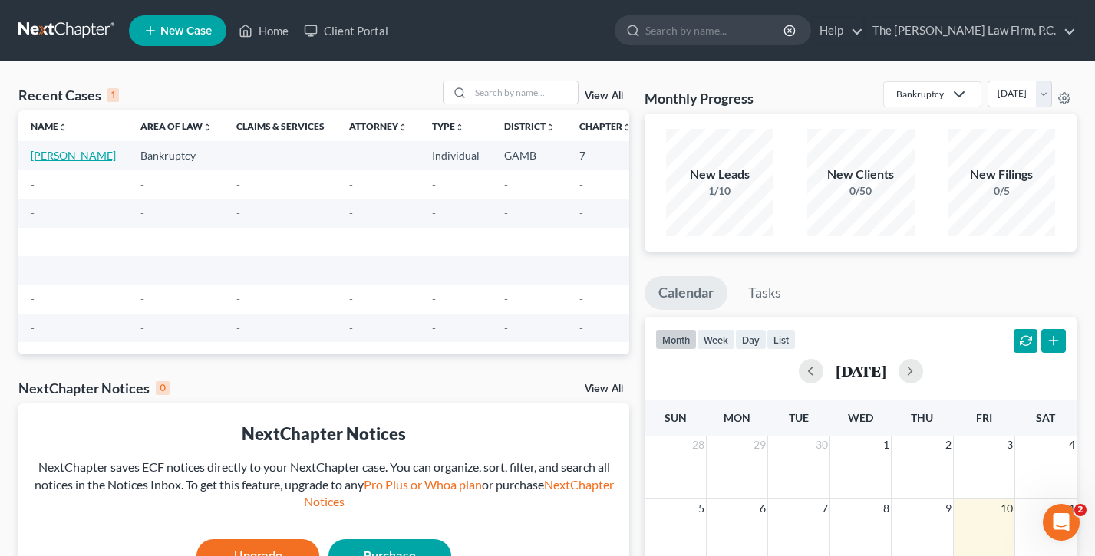
click at [40, 162] on link "[PERSON_NAME]" at bounding box center [73, 155] width 85 height 13
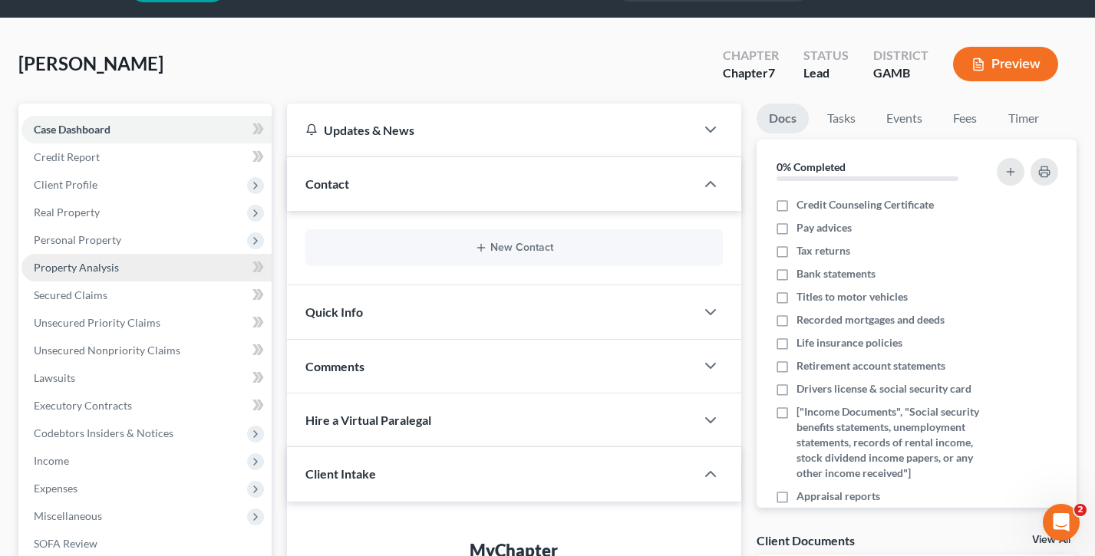
scroll to position [343, 0]
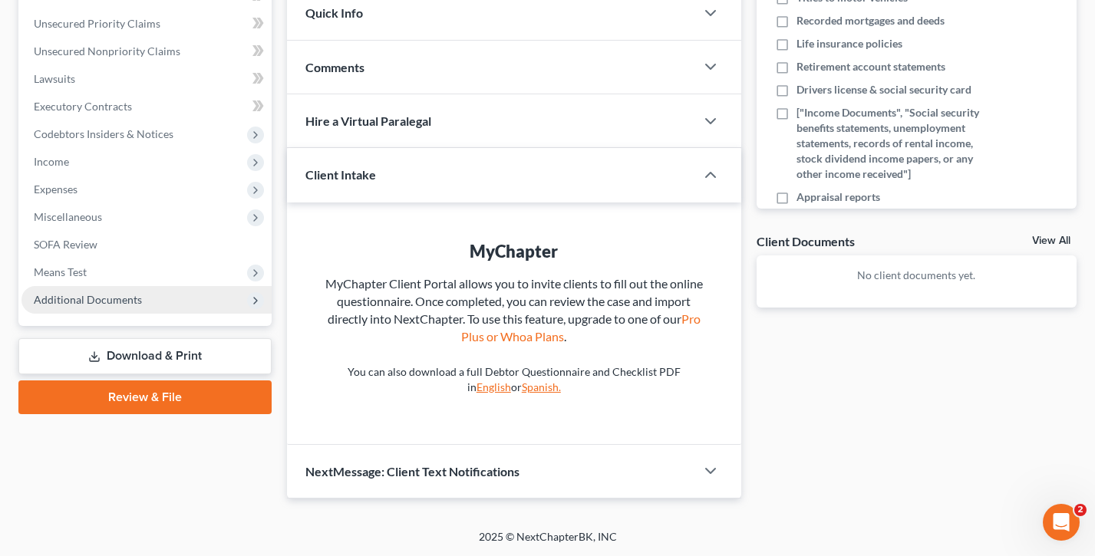
click at [146, 299] on span "Additional Documents" at bounding box center [146, 300] width 250 height 28
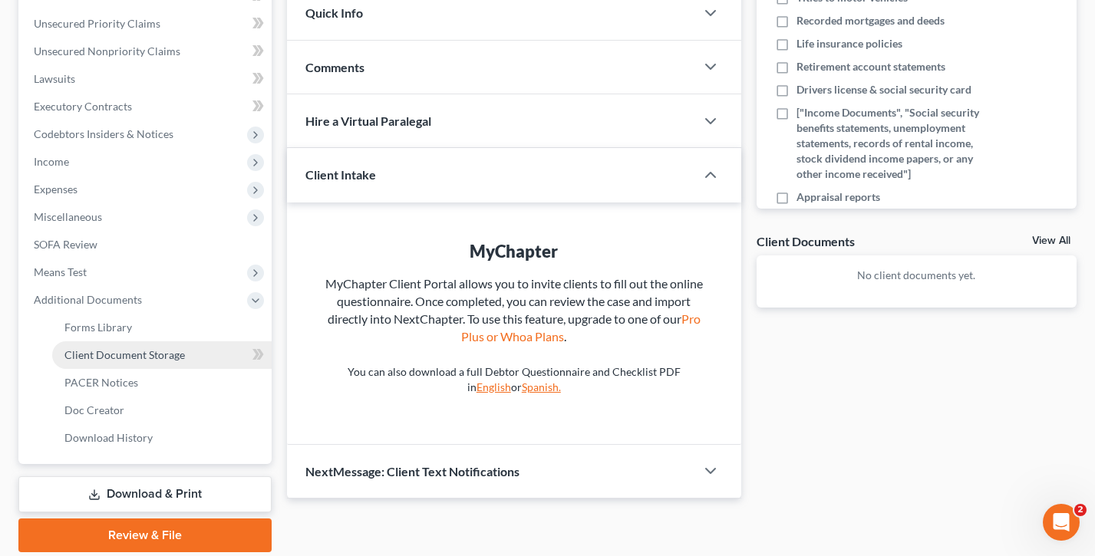
click at [145, 358] on span "Client Document Storage" at bounding box center [124, 354] width 120 height 13
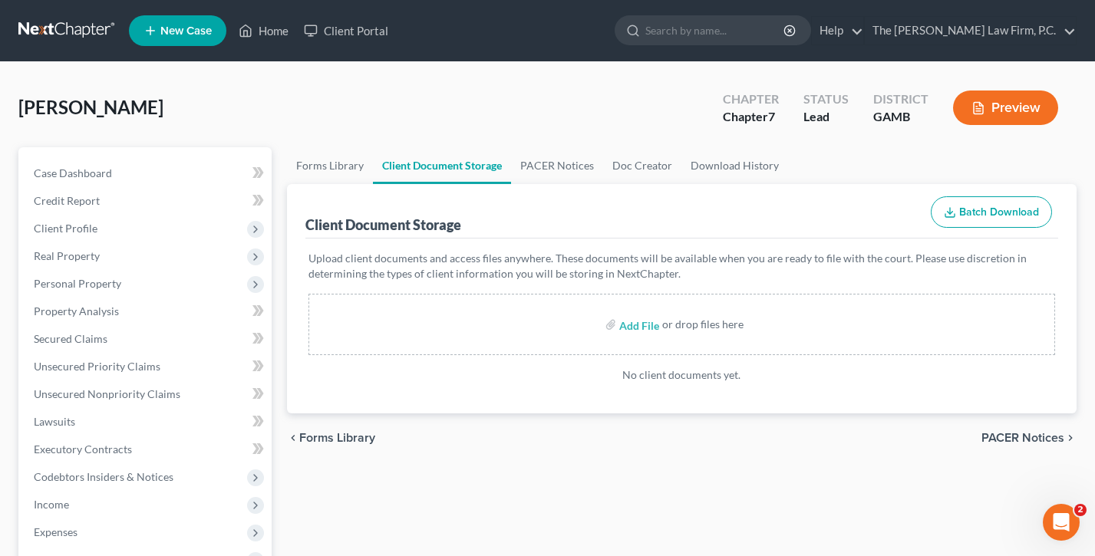
drag, startPoint x: 1019, startPoint y: 15, endPoint x: 1012, endPoint y: 25, distance: 12.1
click at [1019, 15] on ul "New Case Home Client Portal - No Result - See all results Or Press Enter... Hel…" at bounding box center [603, 31] width 948 height 40
click at [1011, 28] on link "The [PERSON_NAME] Law Firm, P.C." at bounding box center [970, 31] width 211 height 28
